Goal: Task Accomplishment & Management: Complete application form

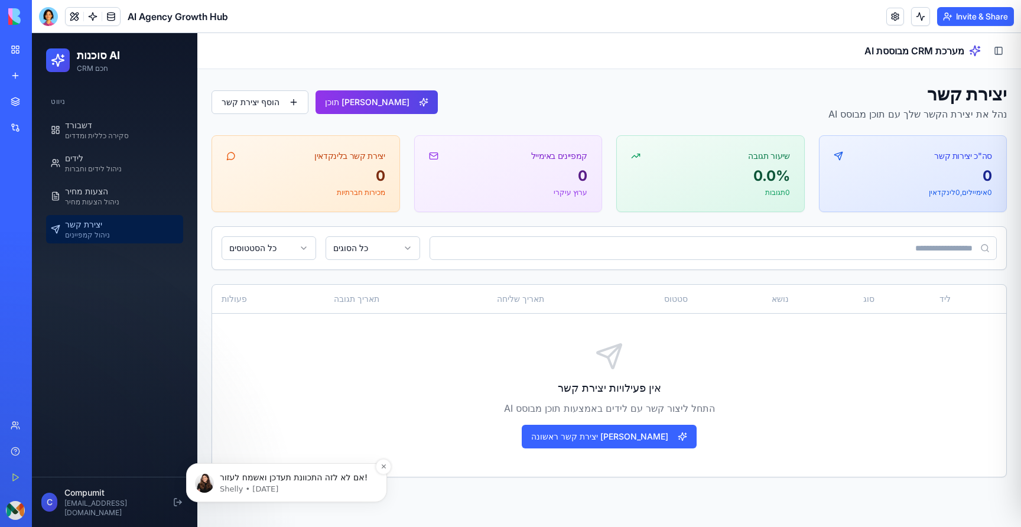
click at [278, 486] on p "Shelly • [DATE]" at bounding box center [296, 489] width 152 height 11
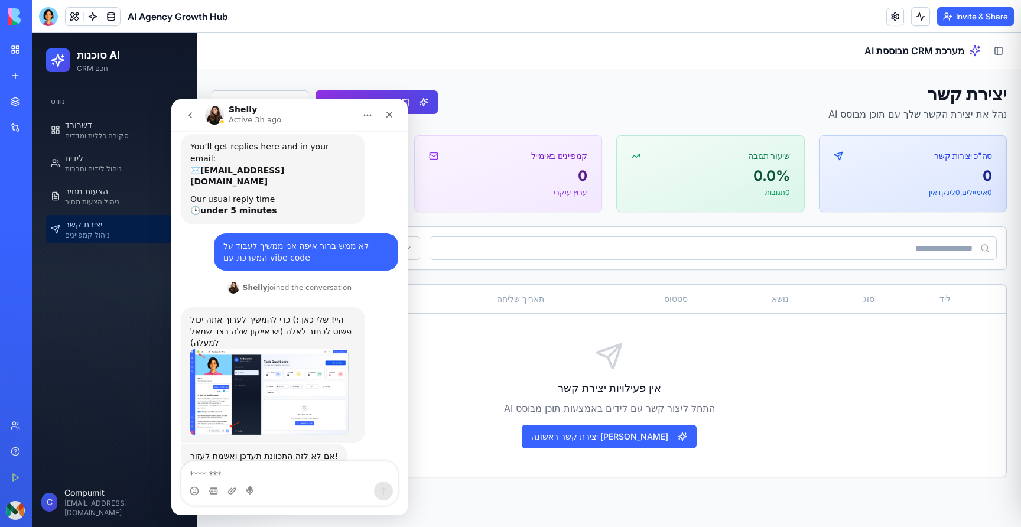
scroll to position [146, 0]
click at [47, 11] on div at bounding box center [48, 16] width 19 height 19
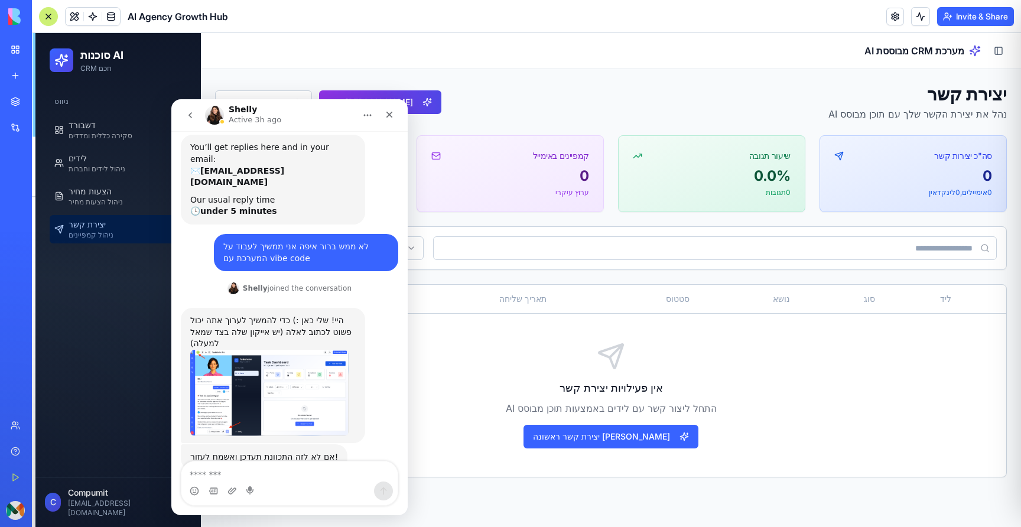
scroll to position [4470, 0]
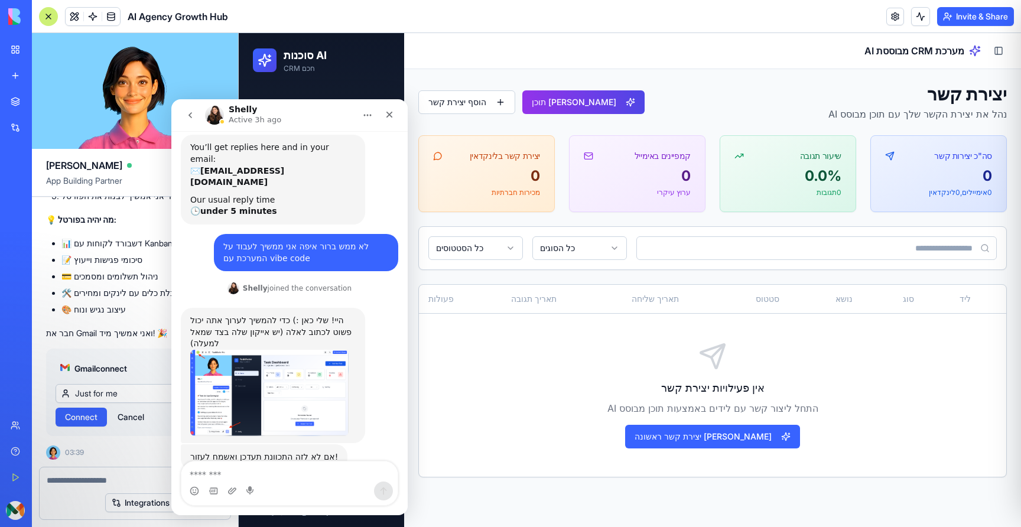
click at [48, 11] on div at bounding box center [48, 16] width 19 height 19
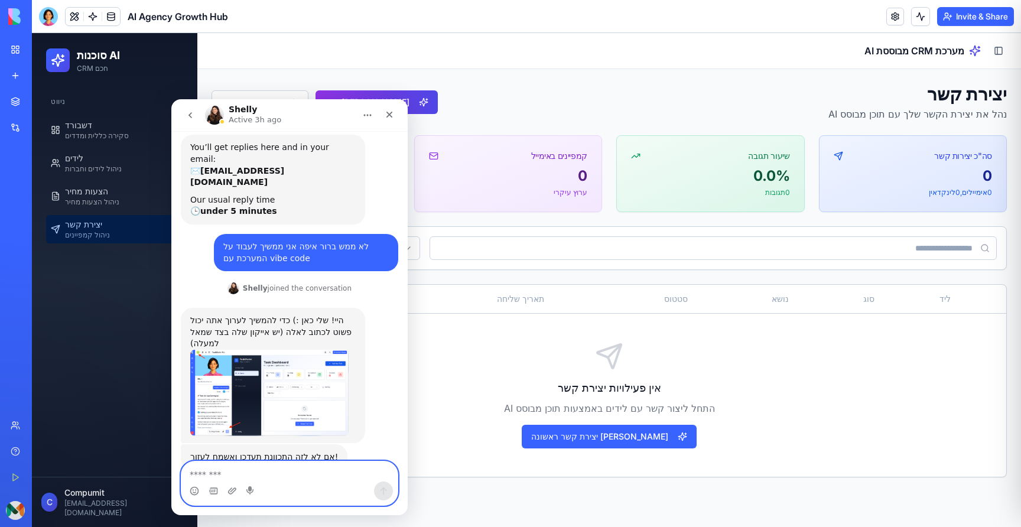
click at [261, 476] on textarea "Message…" at bounding box center [289, 471] width 216 height 20
type textarea "*********"
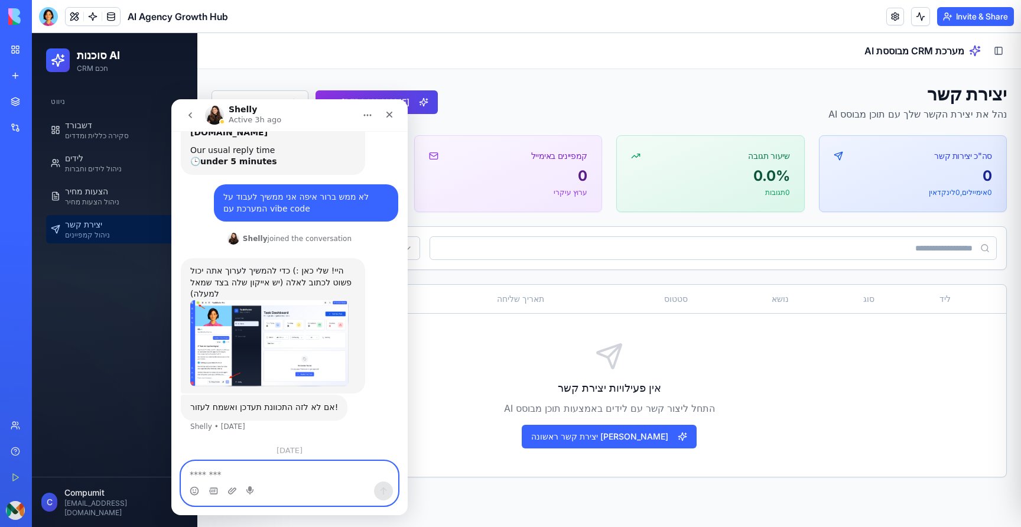
scroll to position [197, 0]
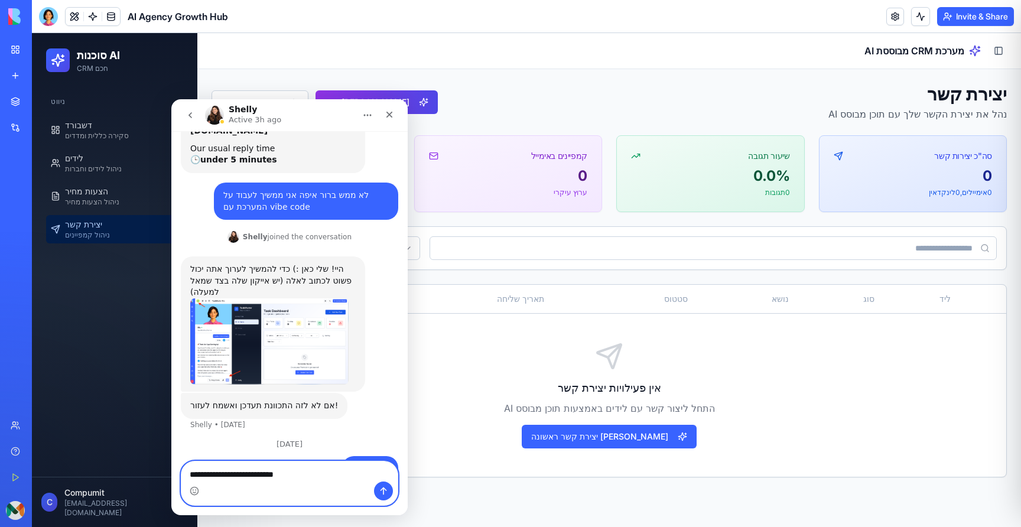
type textarea "**********"
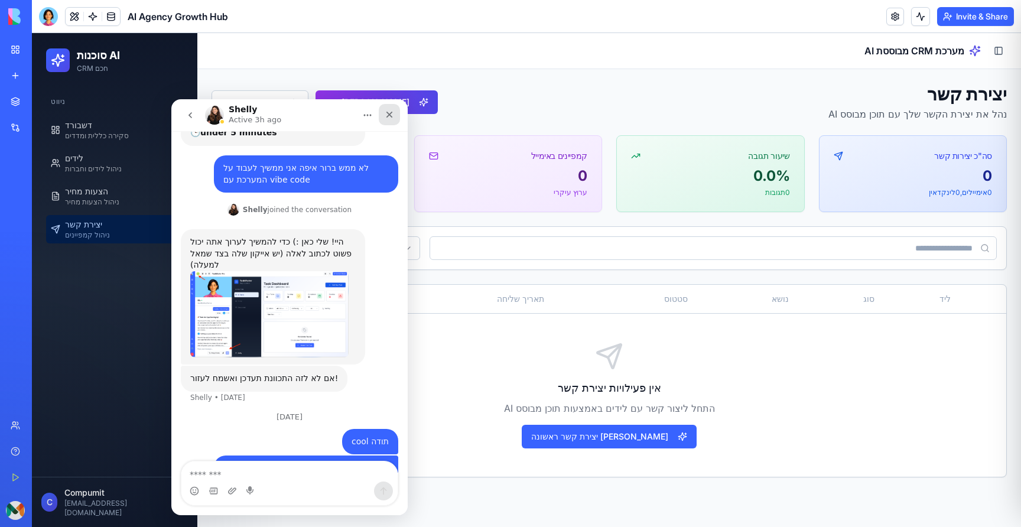
click at [390, 116] on icon "Close" at bounding box center [389, 115] width 6 height 6
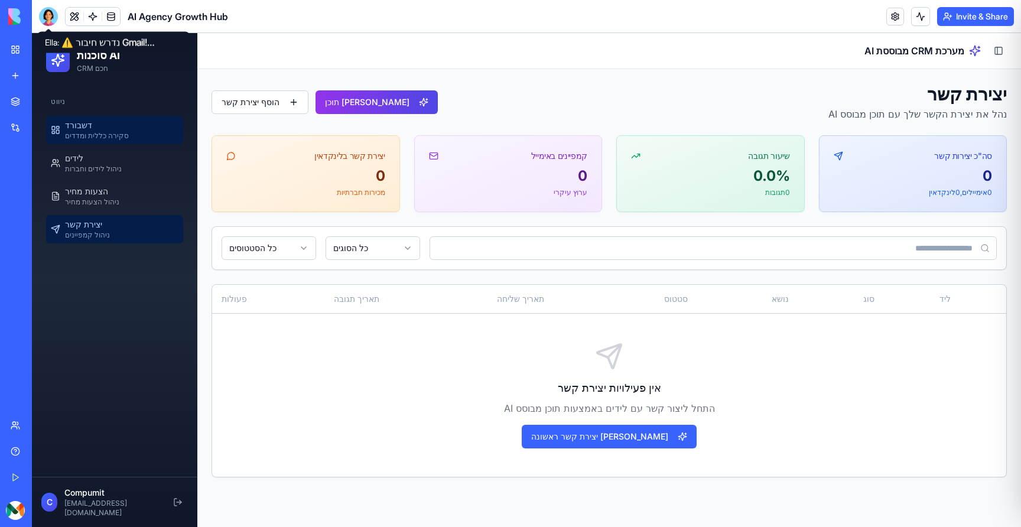
click at [92, 136] on span "סקירה כללית ומדדים" at bounding box center [97, 135] width 64 height 9
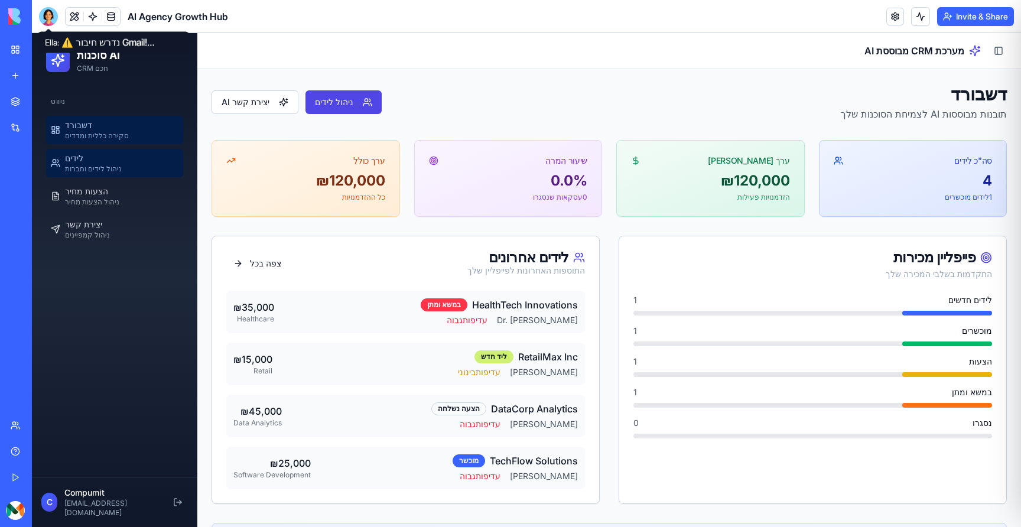
click at [102, 172] on span "ניהול לידים וחברות" at bounding box center [93, 168] width 57 height 9
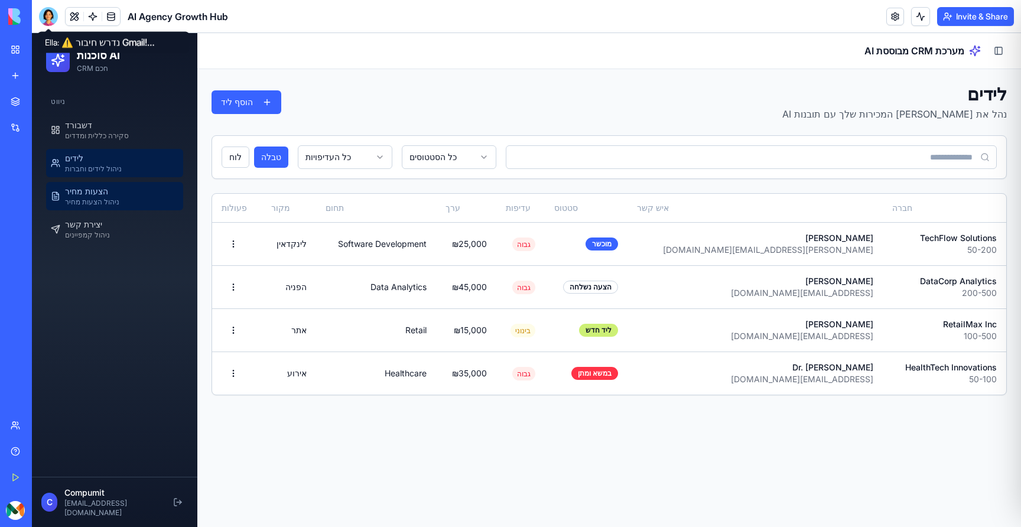
click at [102, 194] on span "הצעות מחיר" at bounding box center [86, 191] width 43 height 12
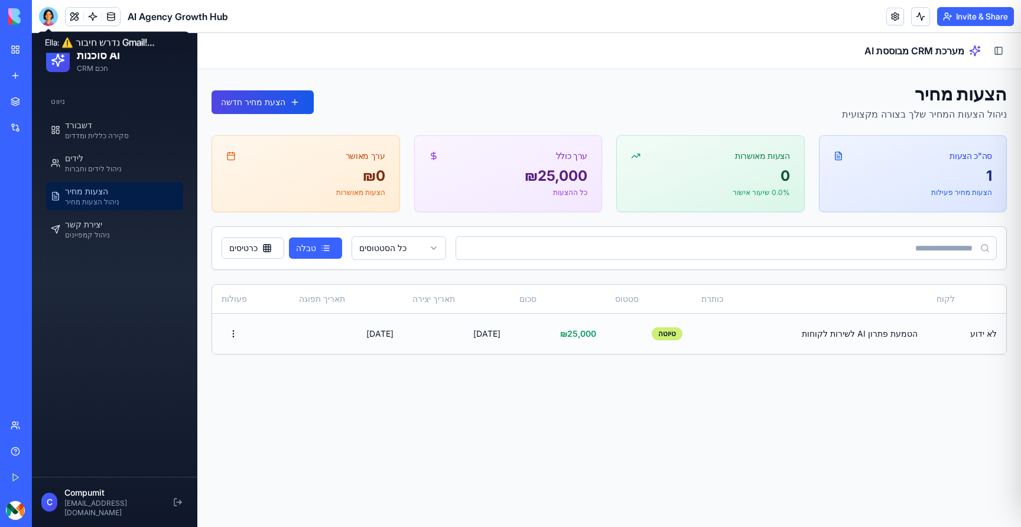
click at [376, 334] on td "[DATE]" at bounding box center [345, 333] width 113 height 41
click at [276, 99] on button "הצעת מחיר חדשה" at bounding box center [262, 102] width 102 height 24
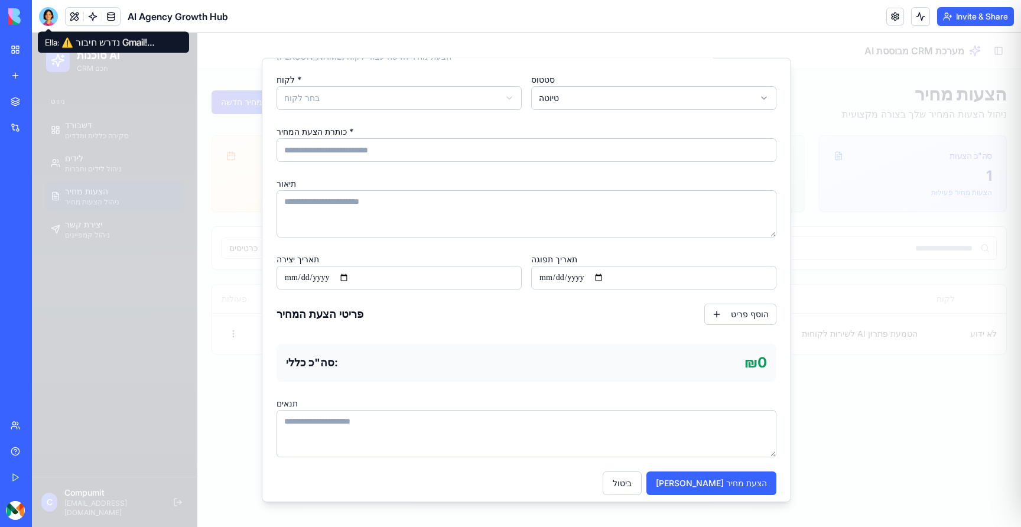
scroll to position [43, 0]
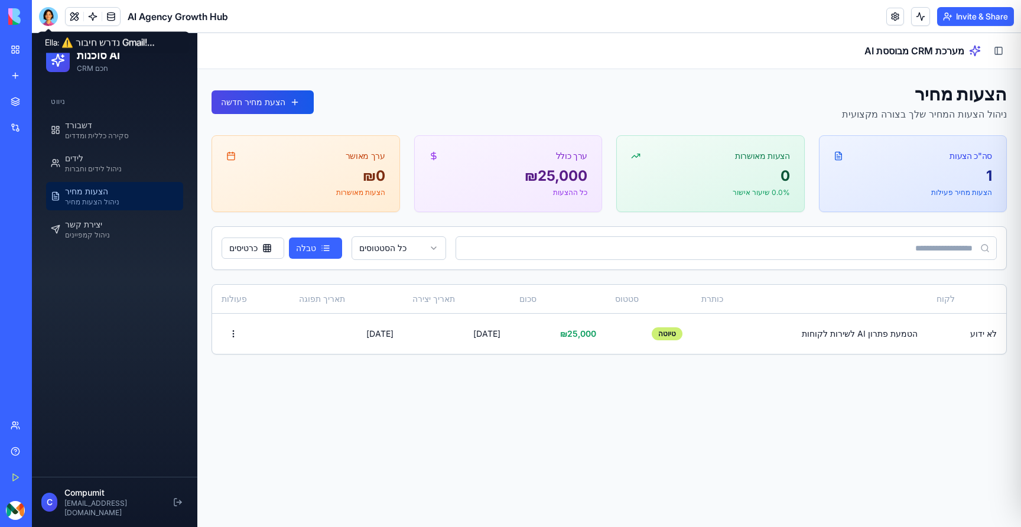
click at [50, 15] on div at bounding box center [48, 16] width 19 height 19
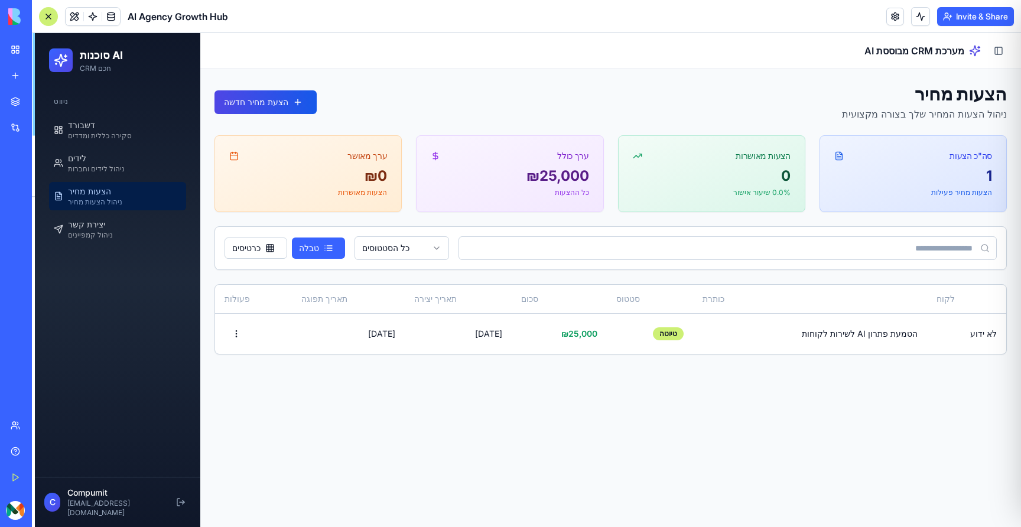
scroll to position [4470, 0]
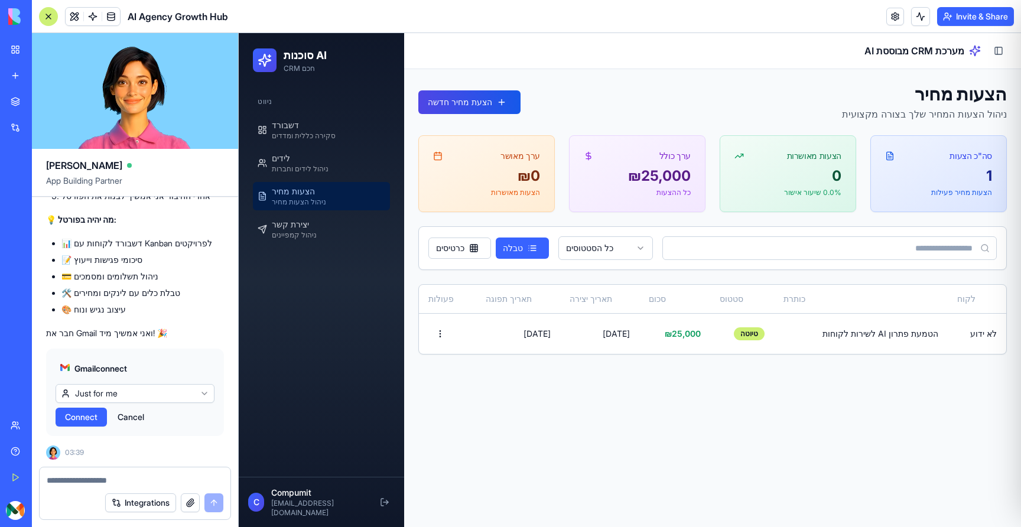
click at [114, 486] on textarea at bounding box center [135, 480] width 177 height 12
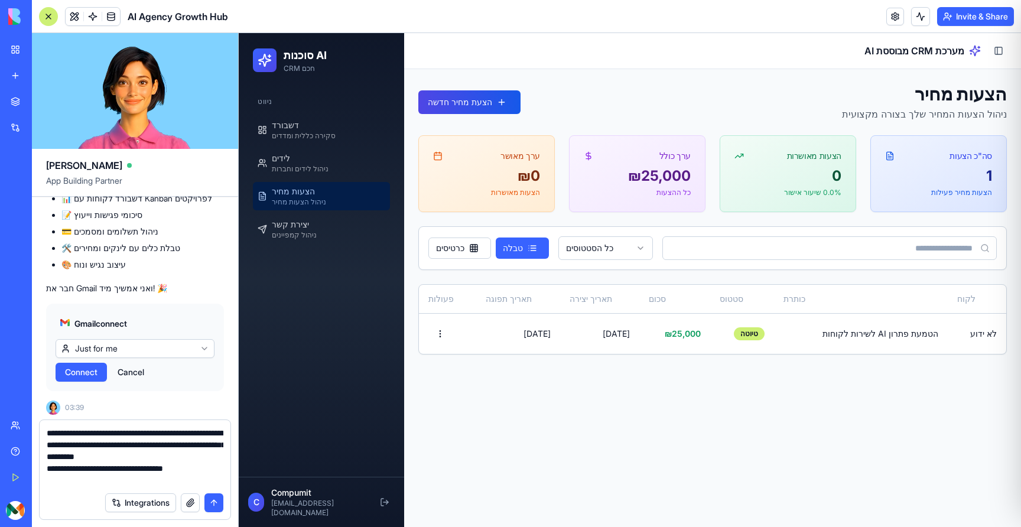
type textarea "**********"
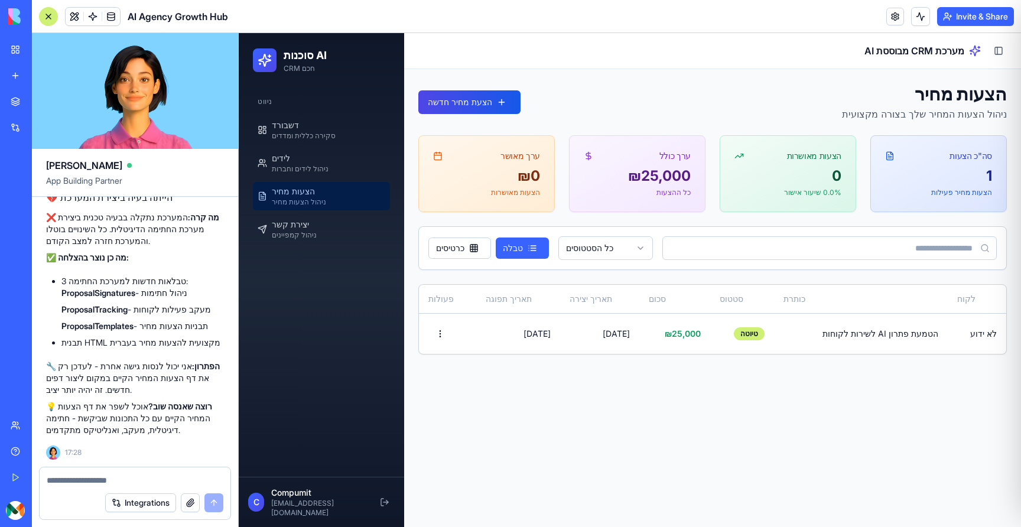
scroll to position [5200, 0]
click at [476, 108] on button "הצעת מחיר חדשה" at bounding box center [469, 102] width 102 height 24
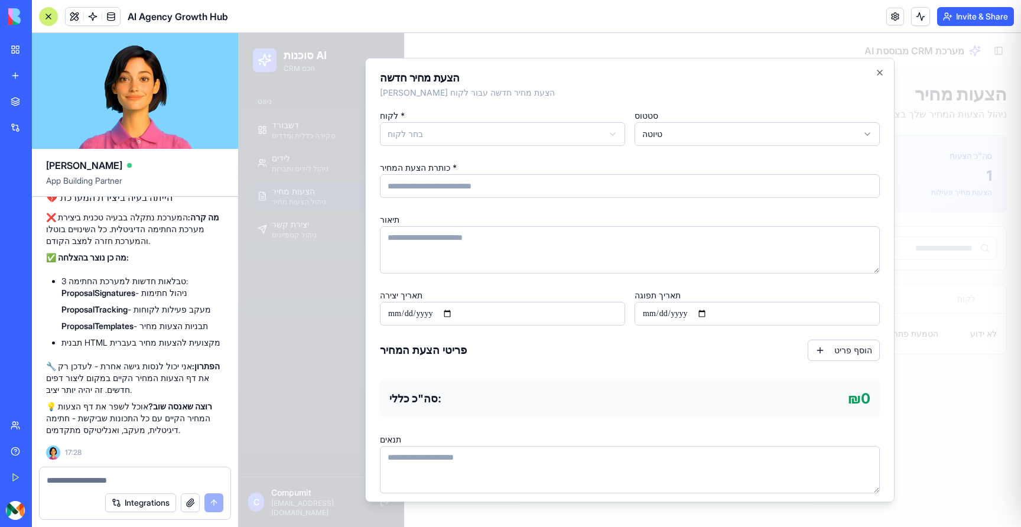
scroll to position [43, 0]
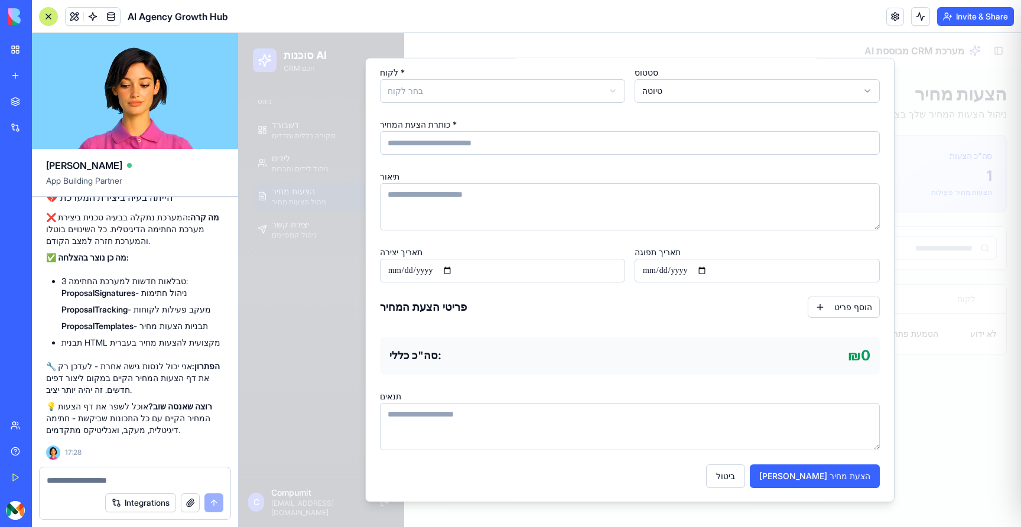
click at [919, 185] on div at bounding box center [630, 280] width 782 height 494
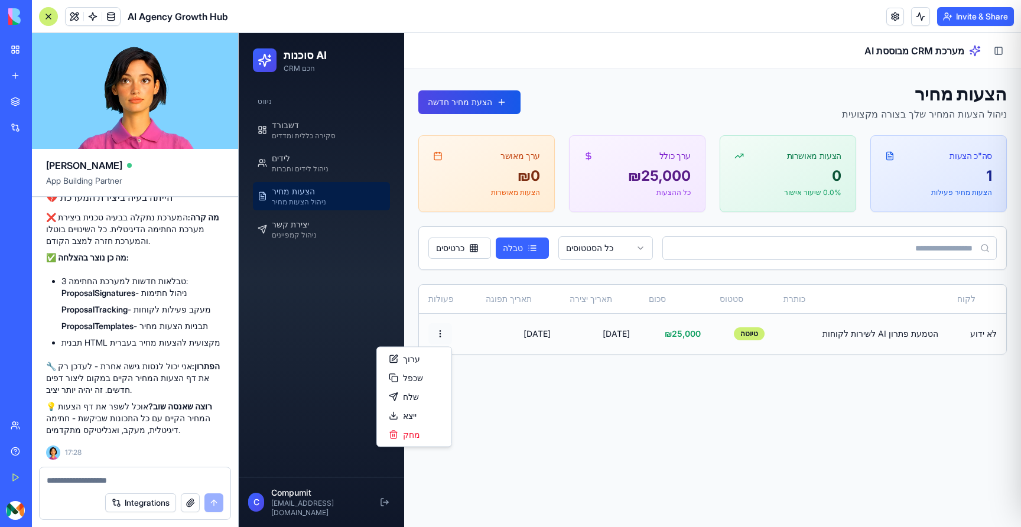
click at [441, 333] on html "סוכנות AI CRM חכם ניווט דשבורד סקירה כללית ומדדים לידים ניהול לידים וחברות הצעו…" at bounding box center [630, 280] width 782 height 494
click at [422, 402] on div "שלח" at bounding box center [414, 397] width 70 height 19
click at [443, 333] on html "סוכנות AI CRM חכם ניווט דשבורד סקירה כללית ומדדים לידים ניהול לידים וחברות הצעו…" at bounding box center [630, 280] width 782 height 494
click at [288, 390] on html "סוכנות AI CRM חכם ניווט דשבורד סקירה כללית ומדדים לידים ניהול לידים וחברות הצעו…" at bounding box center [630, 280] width 782 height 494
click at [115, 479] on textarea at bounding box center [135, 480] width 177 height 12
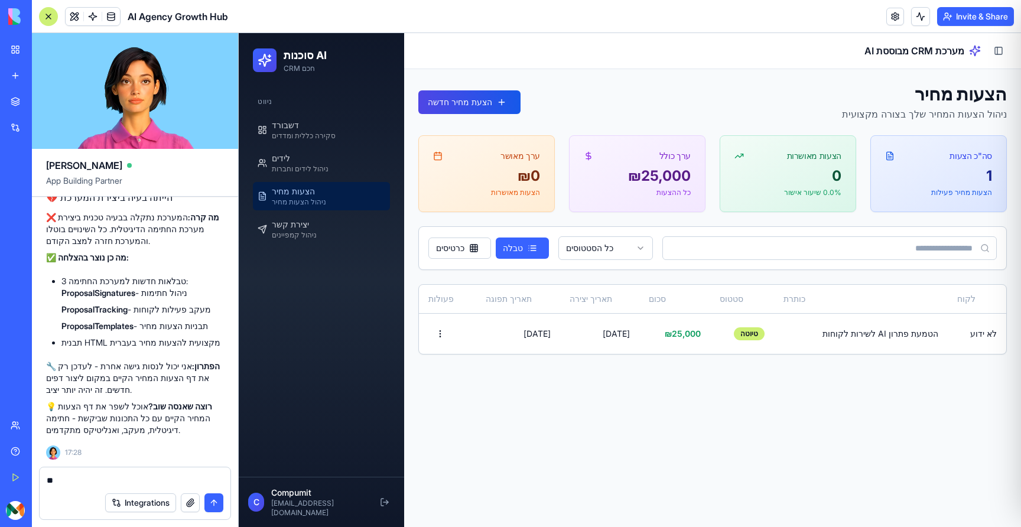
type textarea "*"
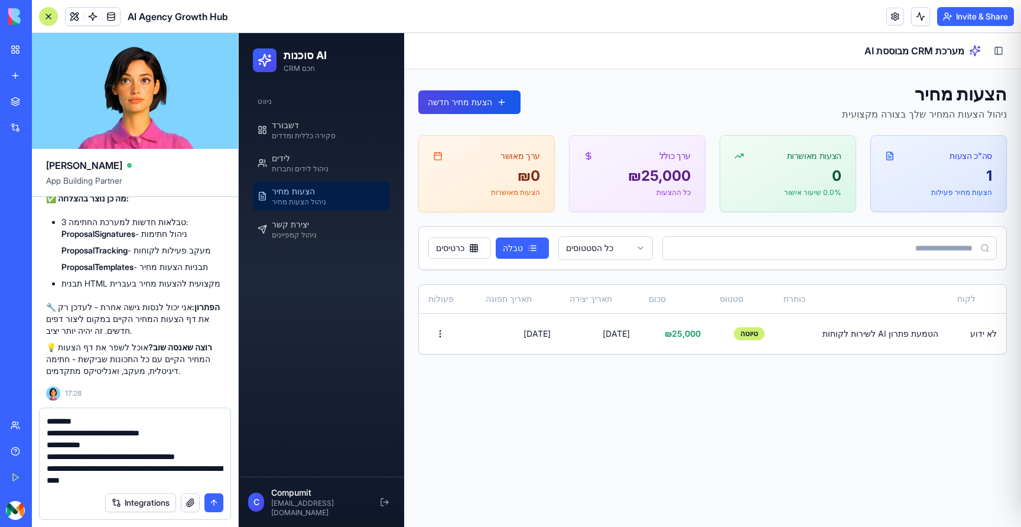
type textarea "**********"
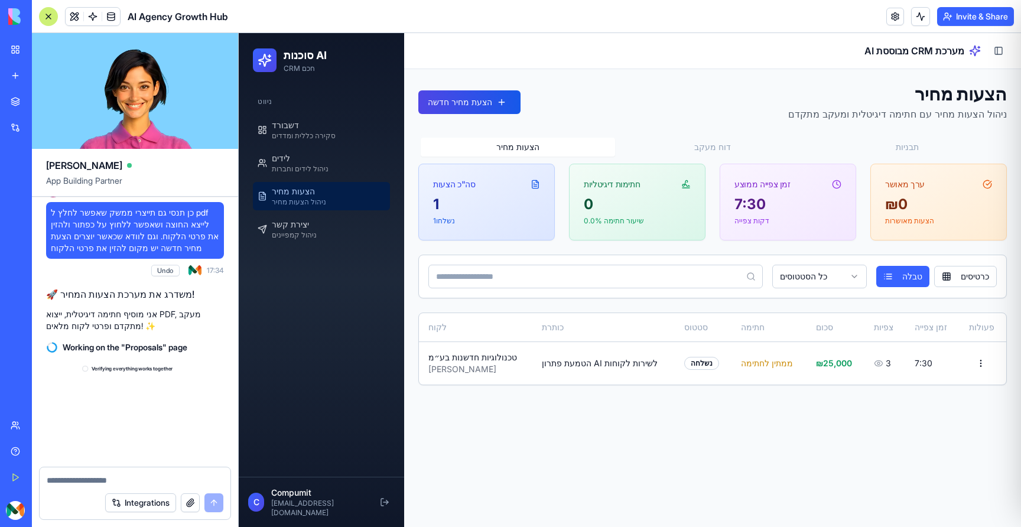
scroll to position [6016, 0]
